Goal: Transaction & Acquisition: Purchase product/service

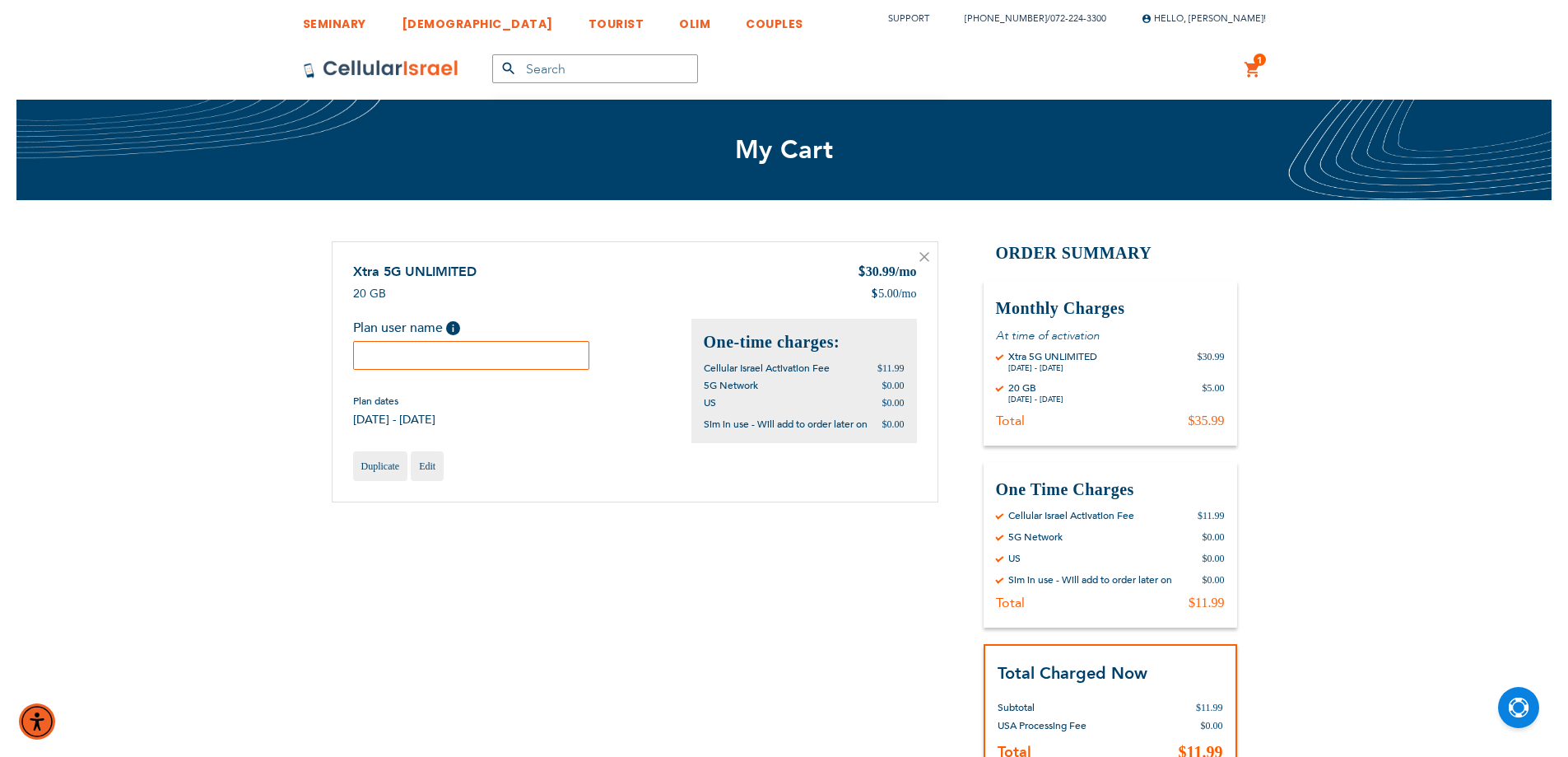
click at [465, 351] on input "text" at bounding box center [471, 355] width 237 height 28
paste input "Akiva"
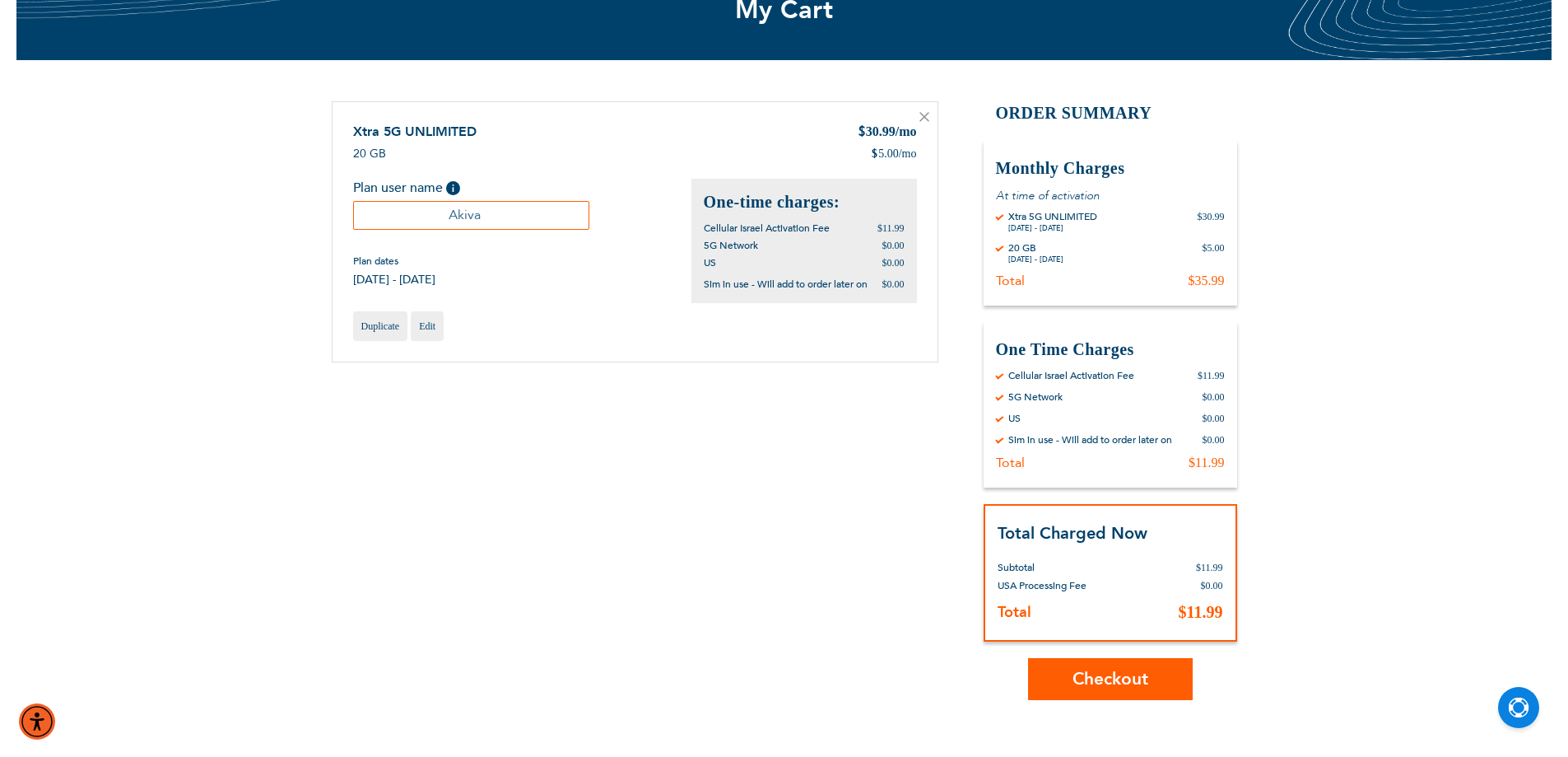
scroll to position [247, 0]
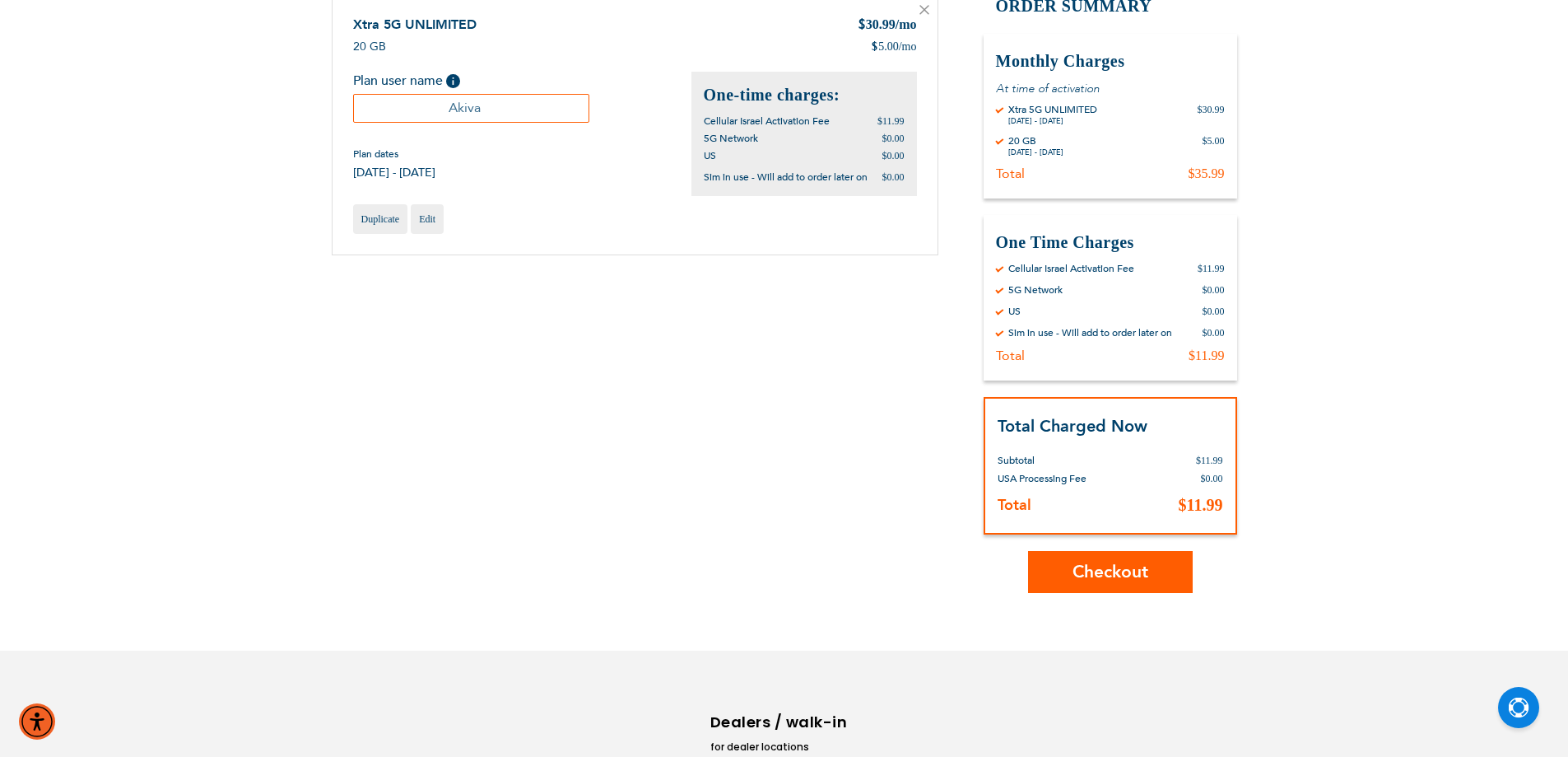
type input "Akiva"
click at [1117, 566] on span "Checkout" at bounding box center [1109, 572] width 75 height 24
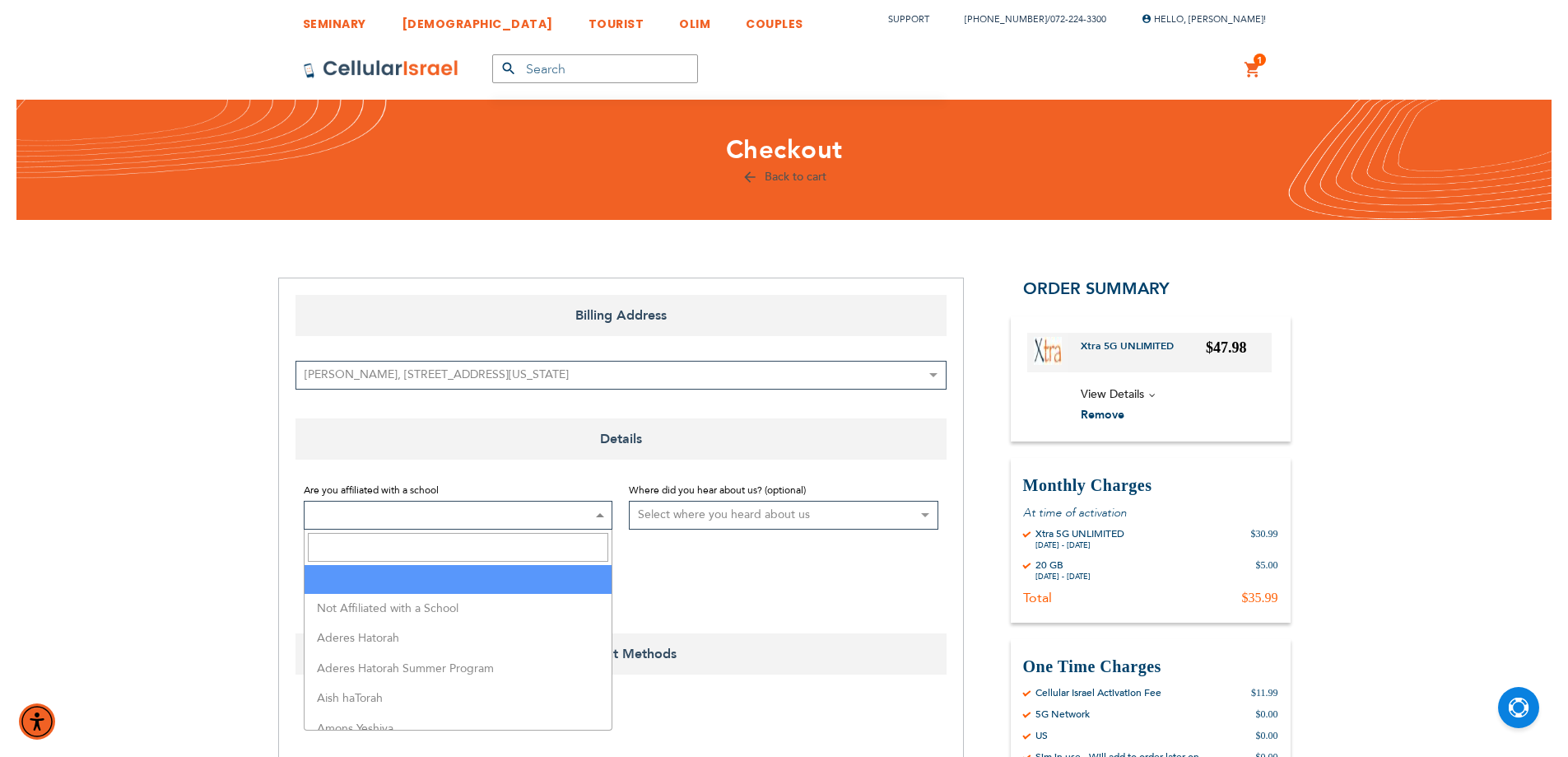
click at [556, 523] on span at bounding box center [459, 515] width 310 height 28
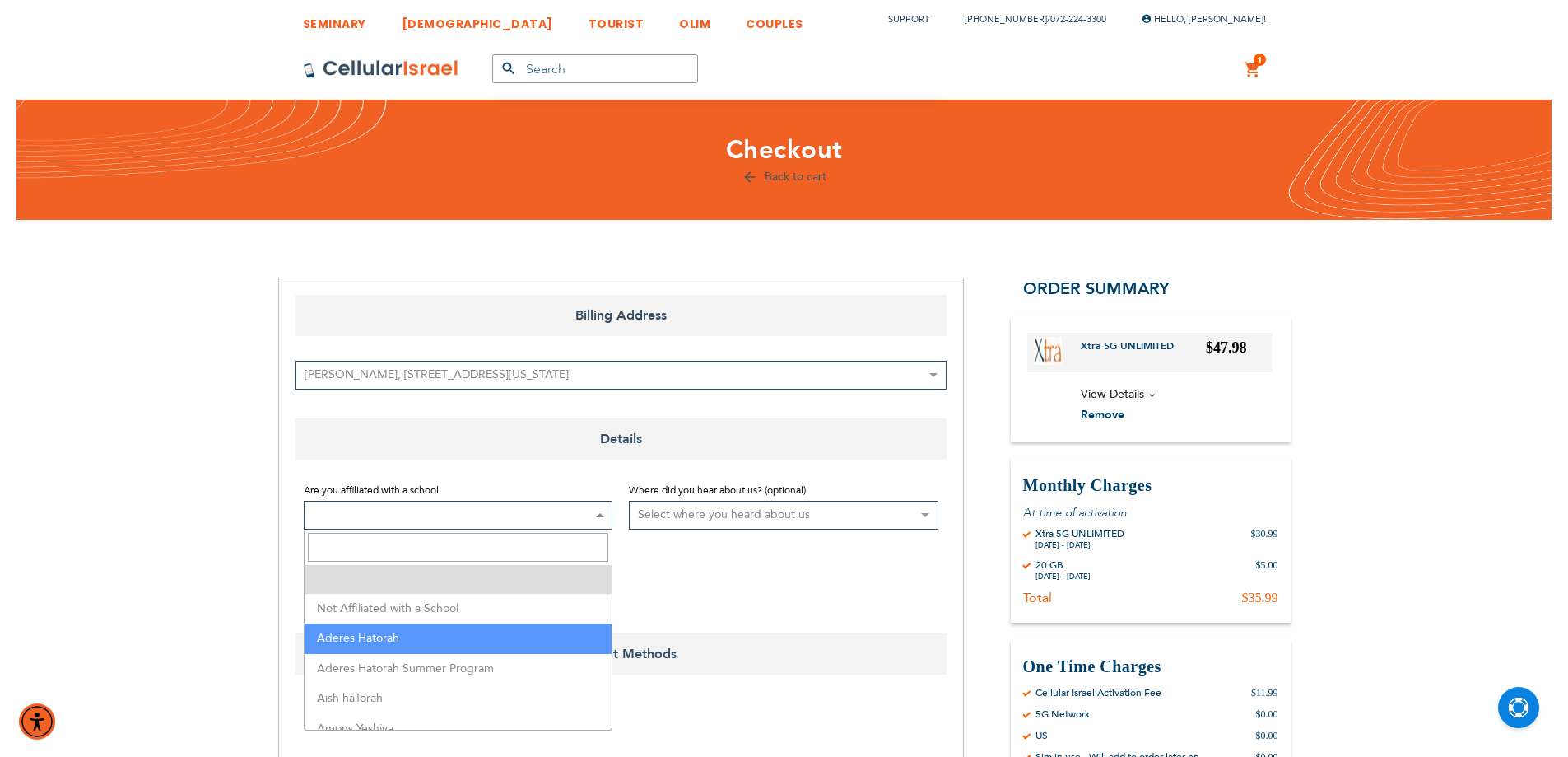
select select "2"
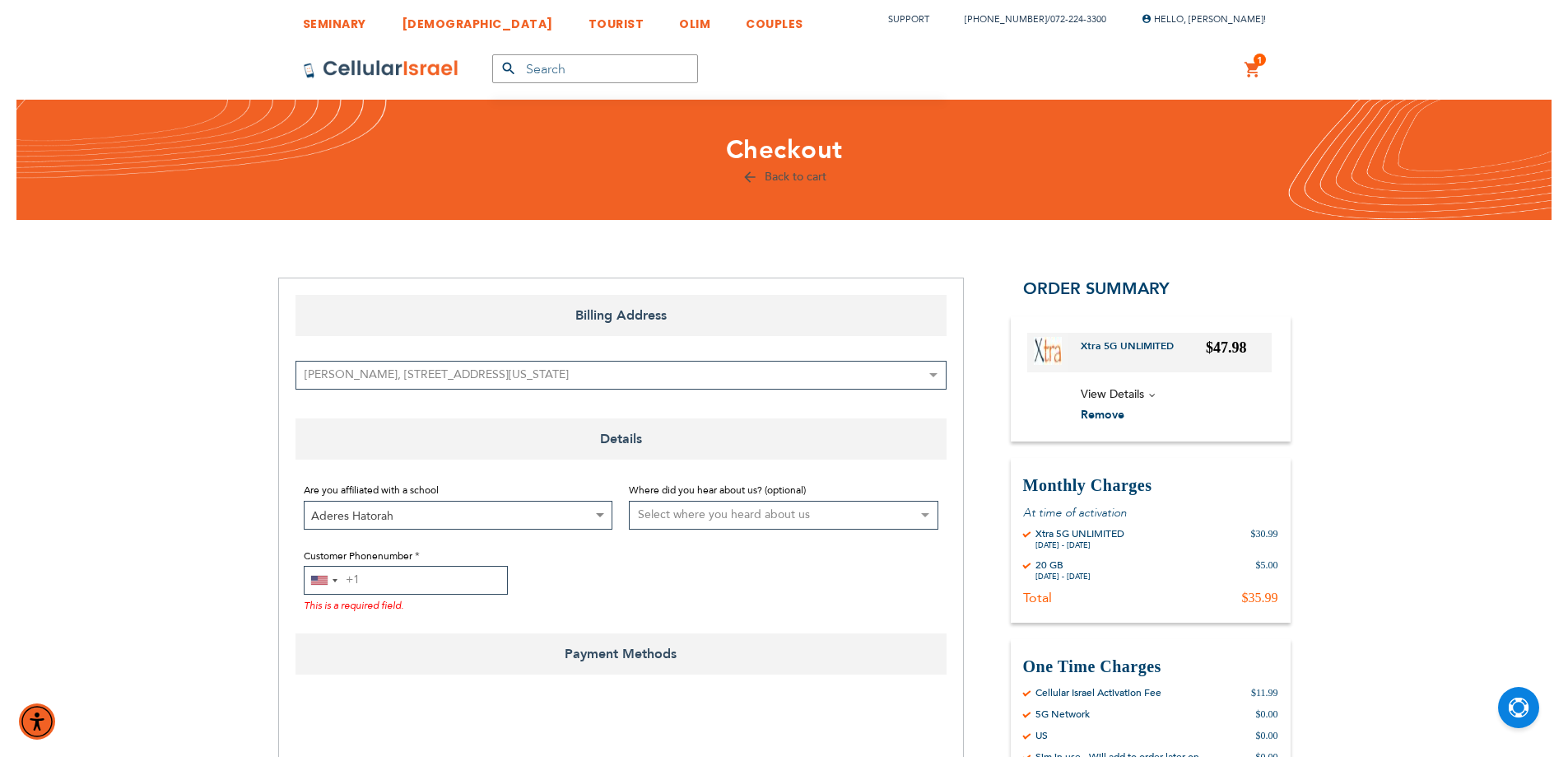
click at [407, 584] on input "Customer Phonenumber" at bounding box center [406, 580] width 204 height 28
type input "722-243-300"
click at [302, 588] on fieldset "Are you affiliated with a school Not Affiliated with a School Aderes Hatorah Ad…" at bounding box center [621, 538] width 651 height 131
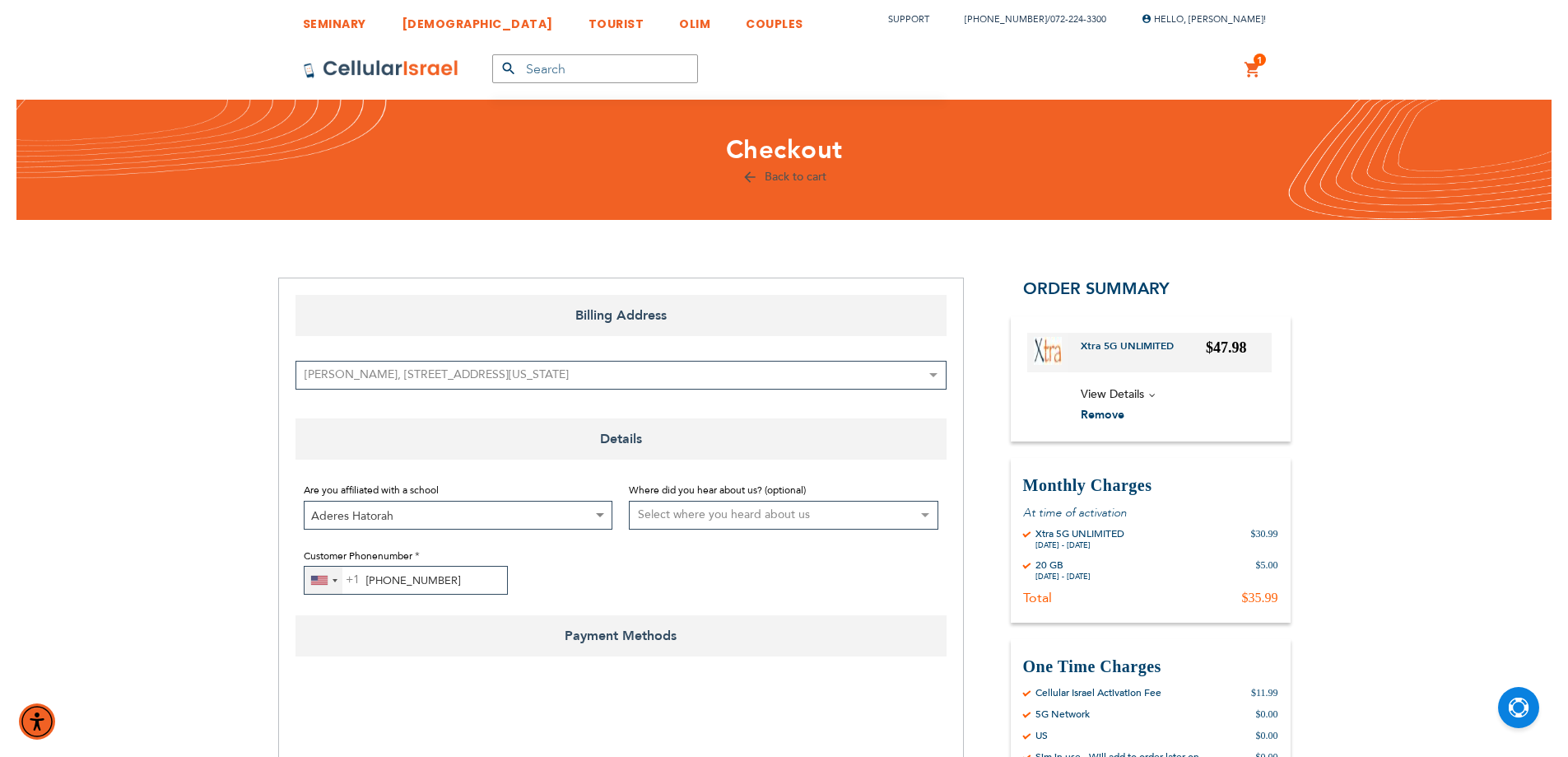
click at [316, 586] on div "United States +1" at bounding box center [323, 580] width 38 height 28
type input "972"
click at [364, 648] on li "Israel +972" at bounding box center [402, 643] width 195 height 34
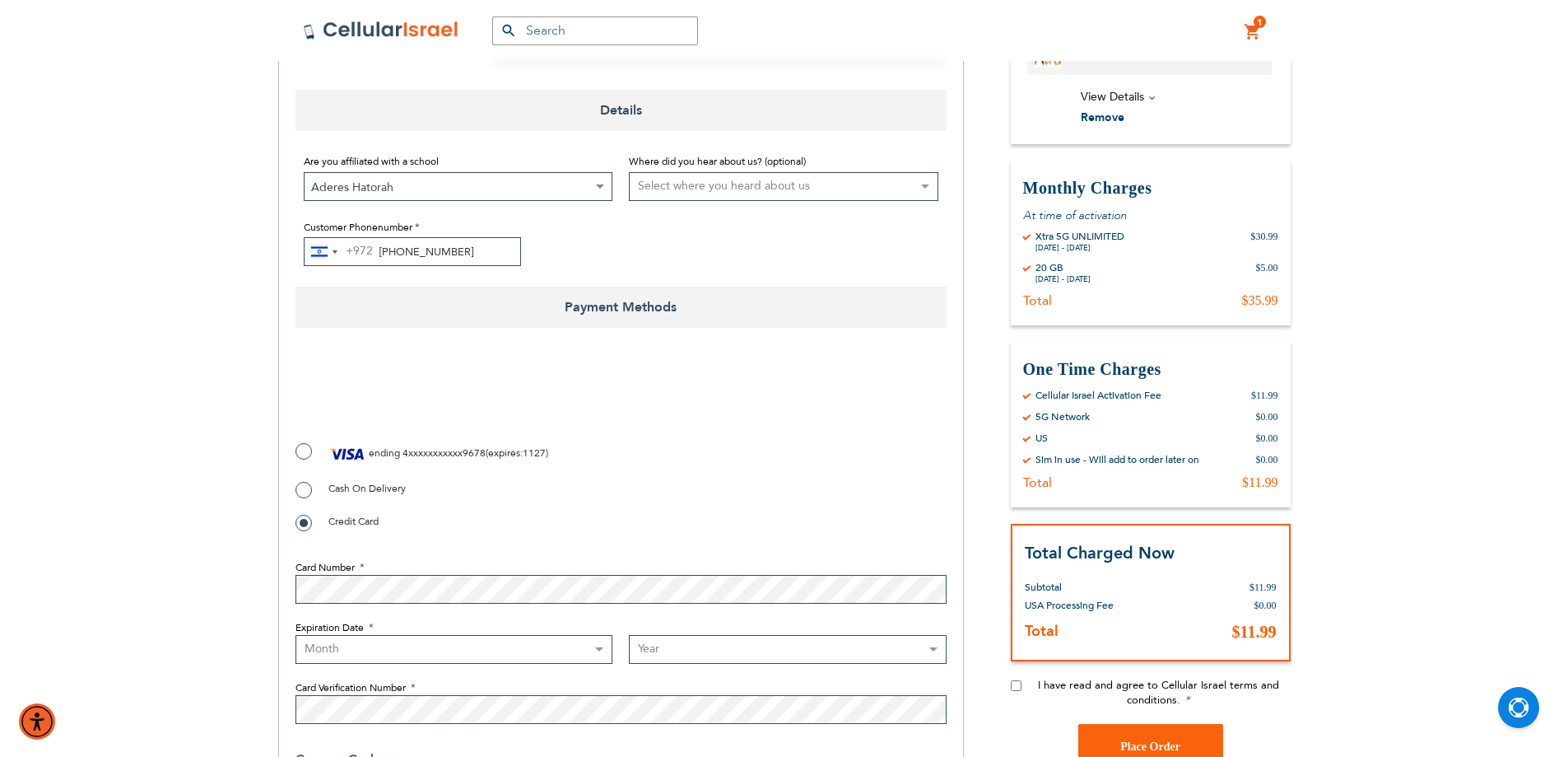
scroll to position [329, 0]
click at [454, 453] on span "4xxxxxxxxxxx9678" at bounding box center [444, 452] width 83 height 13
radio input "true"
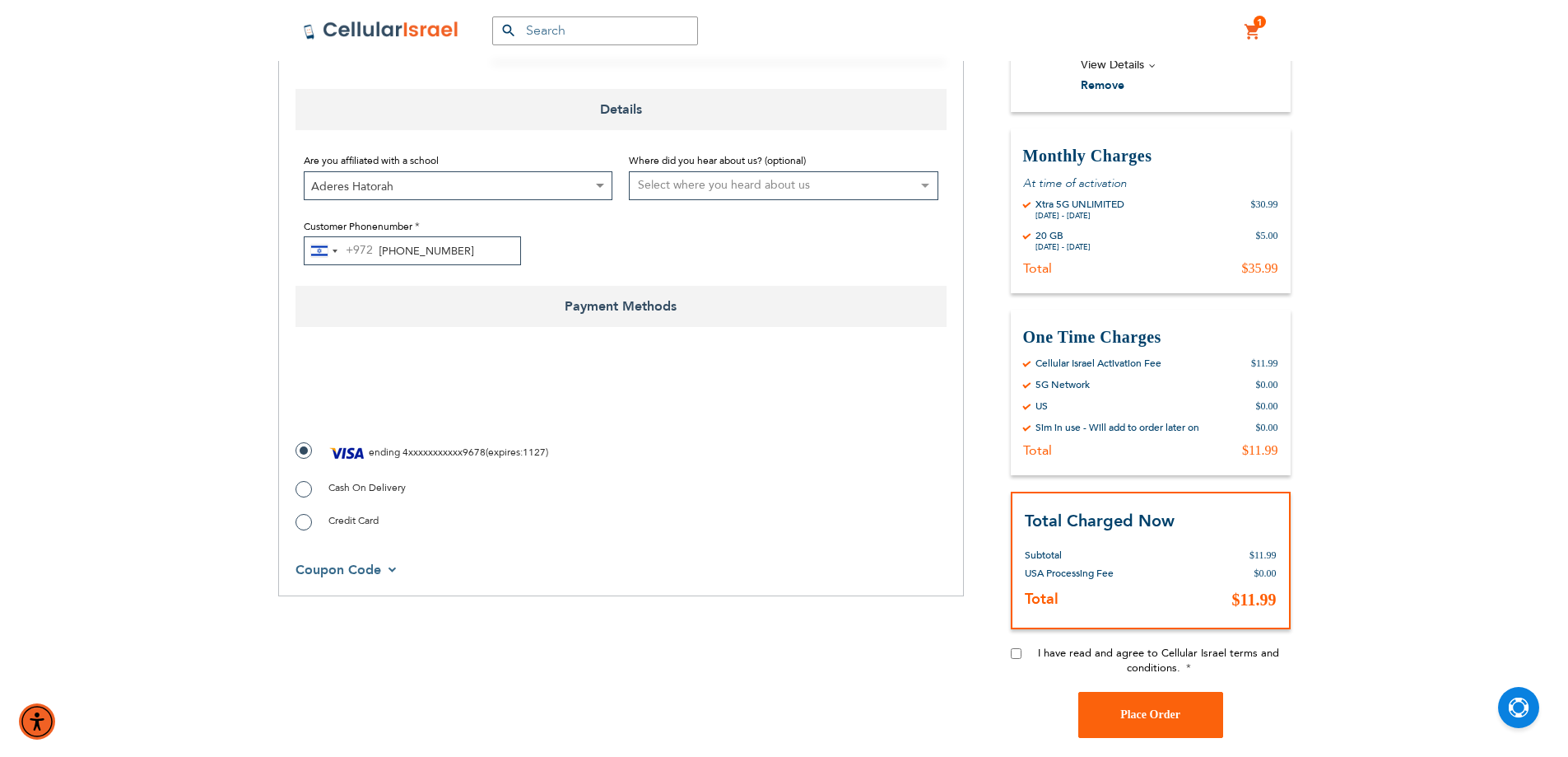
checkbox input "true"
click at [1015, 652] on input "I have read and agree to Cellular Israel terms and conditions." at bounding box center [1016, 653] width 11 height 11
checkbox input "true"
click at [1137, 711] on span "Place Order" at bounding box center [1150, 714] width 60 height 12
